Goal: Task Accomplishment & Management: Manage account settings

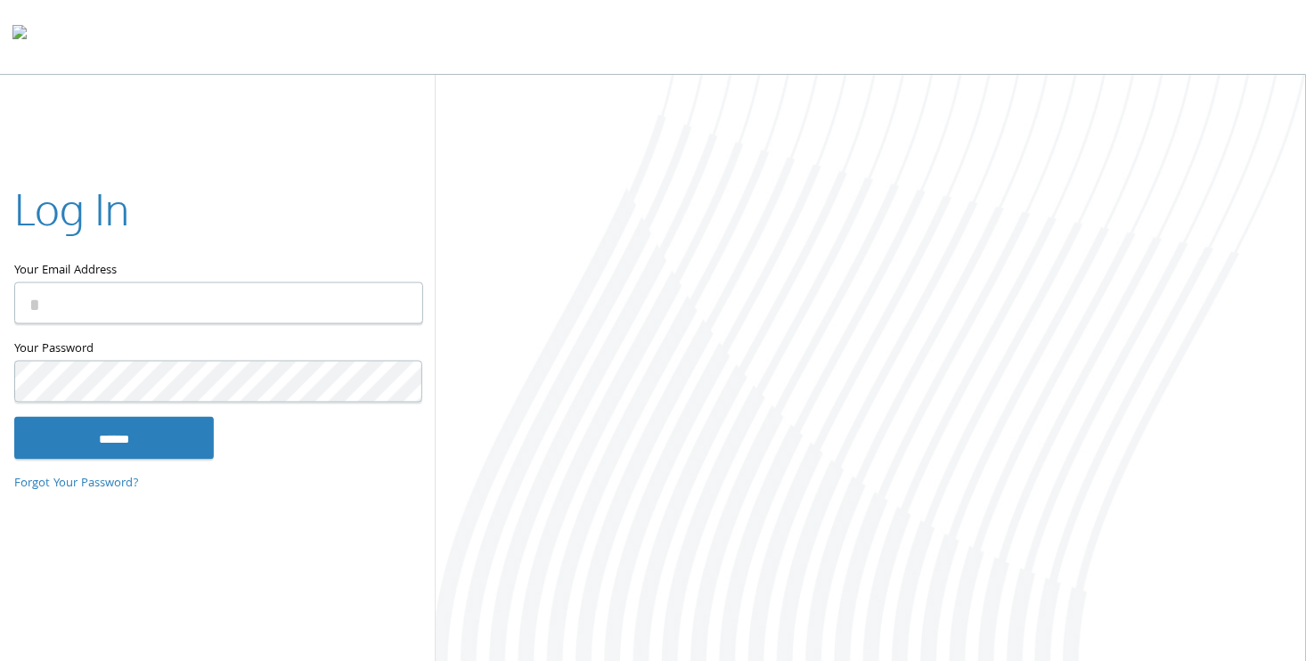
click at [0, 660] on com-1password-button at bounding box center [0, 665] width 0 height 0
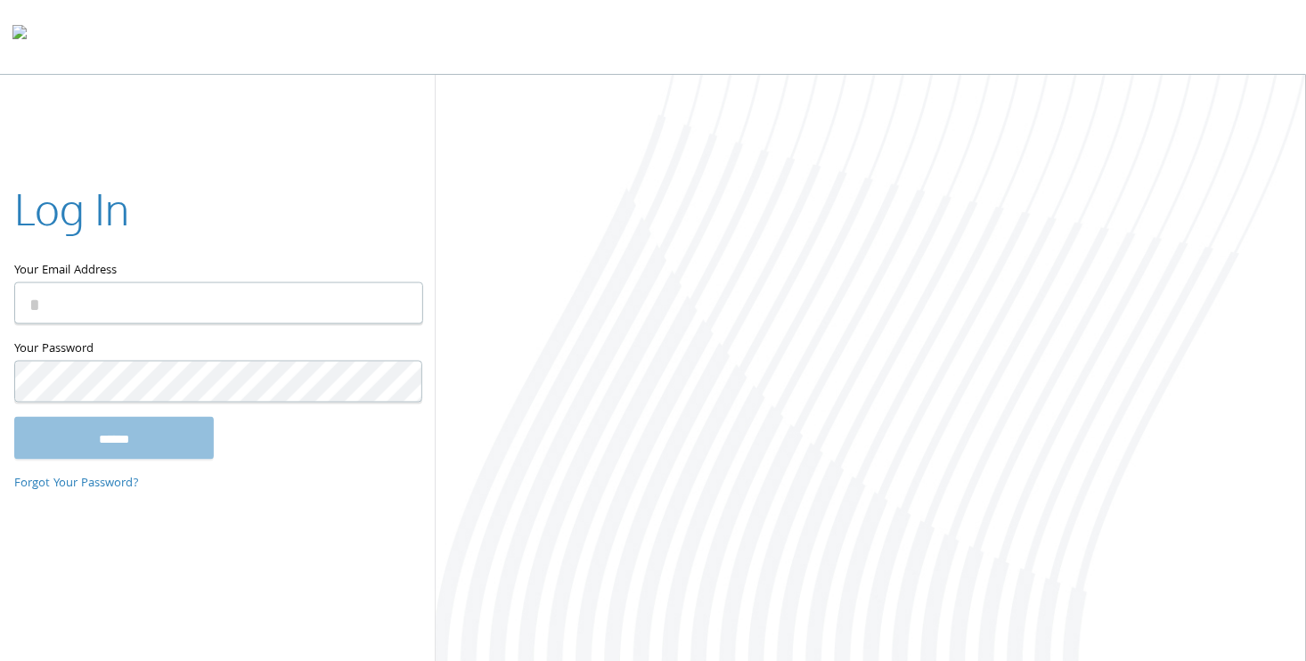
click at [279, 303] on input "Your Email Address" at bounding box center [218, 303] width 409 height 42
click at [0, 660] on com-1password-button at bounding box center [0, 665] width 0 height 0
type input "**********"
